Goal: Task Accomplishment & Management: Use online tool/utility

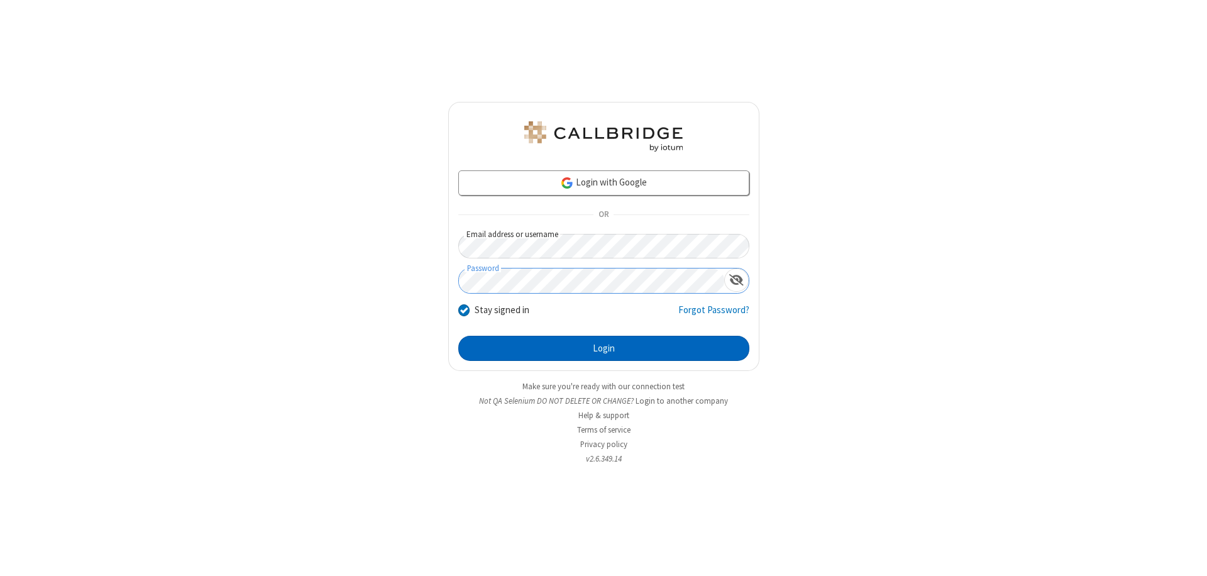
click at [604, 348] on button "Login" at bounding box center [603, 348] width 291 height 25
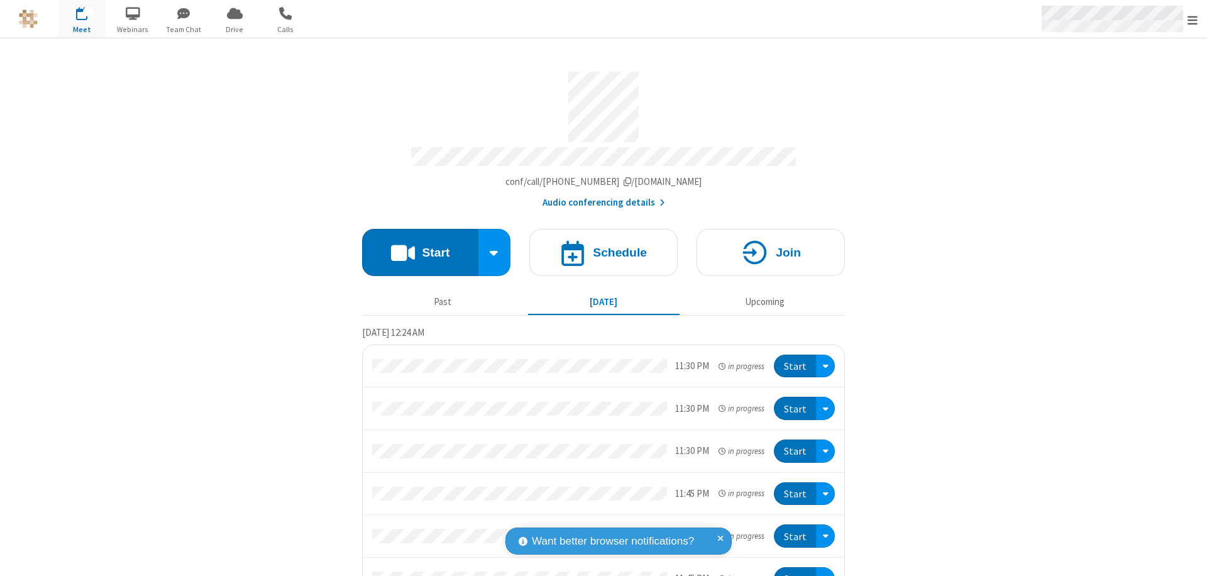
click at [1193, 19] on span "Open menu" at bounding box center [1193, 20] width 10 height 13
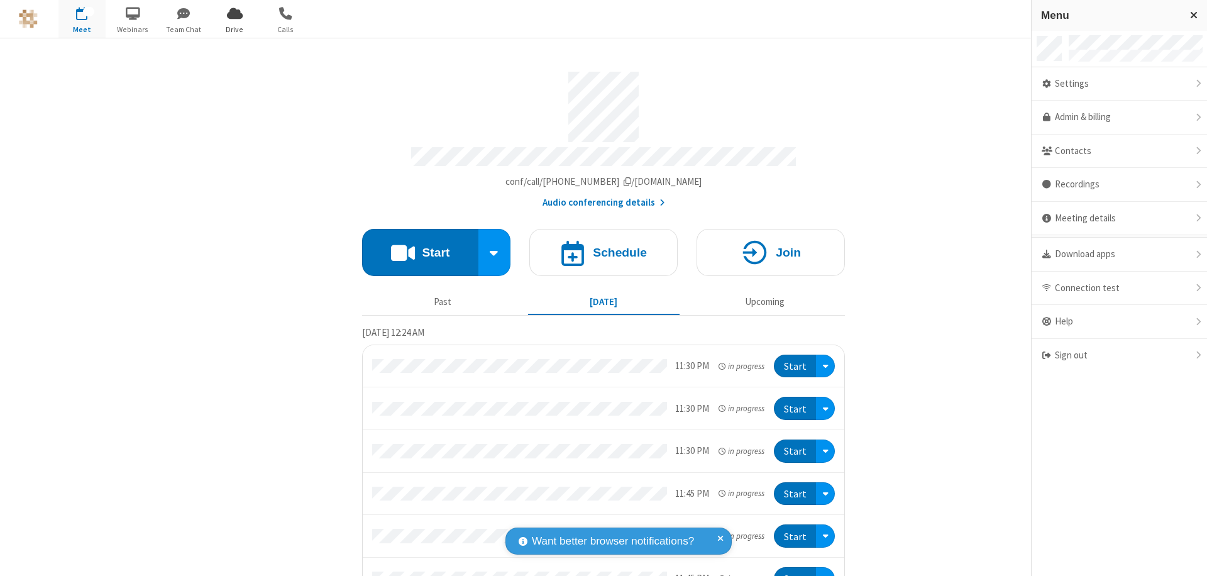
click at [235, 29] on span "Drive" at bounding box center [234, 29] width 47 height 11
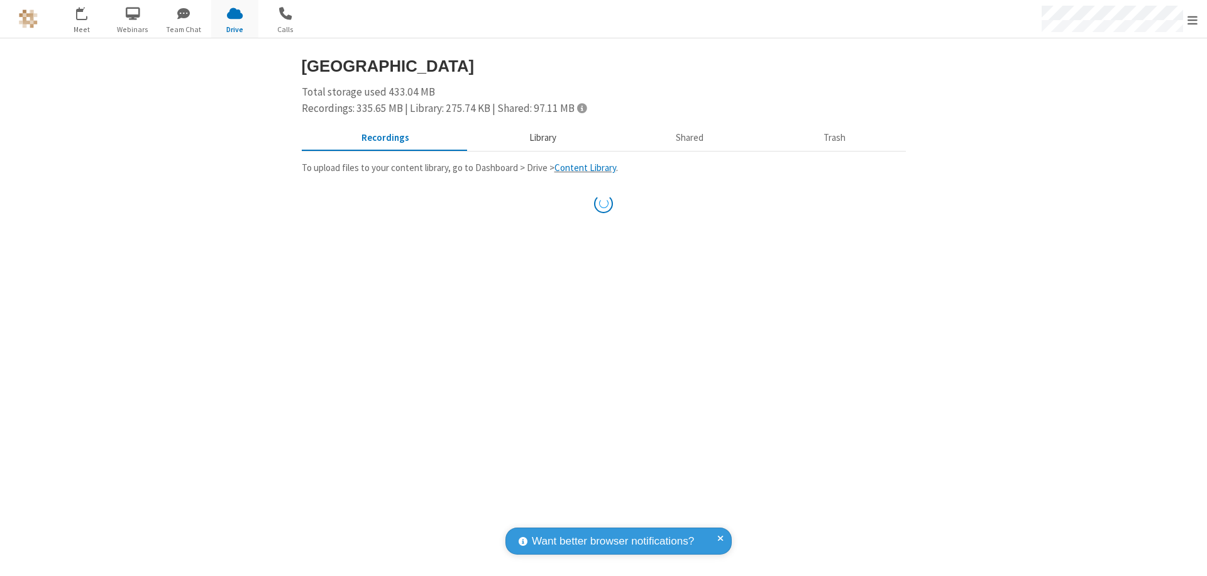
click at [541, 138] on button "Library" at bounding box center [542, 138] width 147 height 24
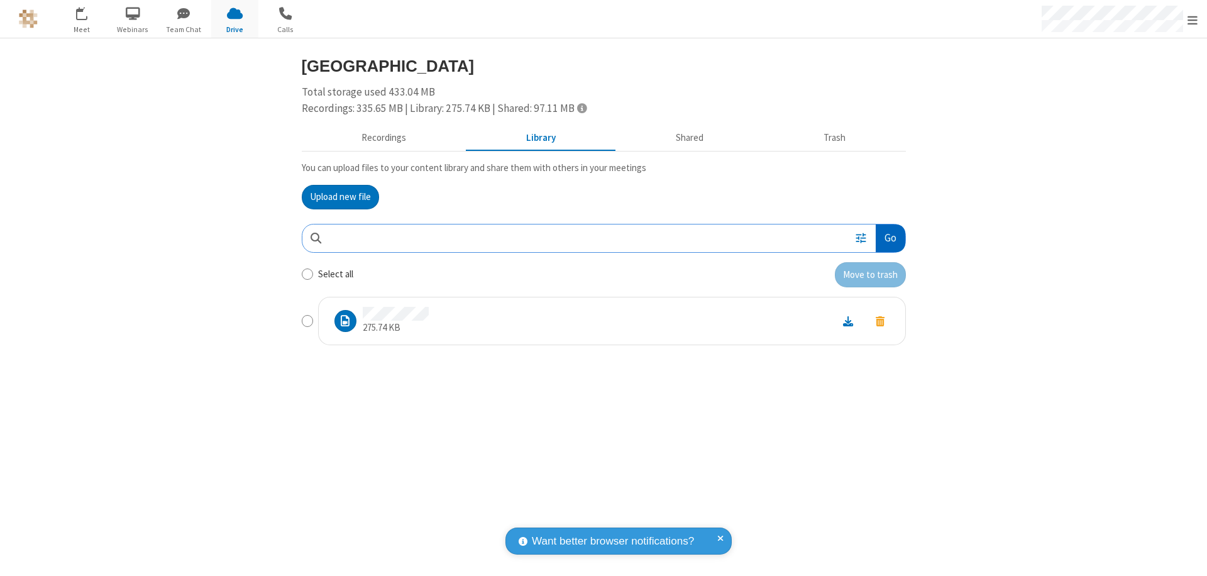
click at [890, 238] on button "Go" at bounding box center [890, 238] width 29 height 28
click at [340, 197] on button "Upload new file" at bounding box center [340, 197] width 77 height 25
